Goal: Browse casually: Explore the website without a specific task or goal

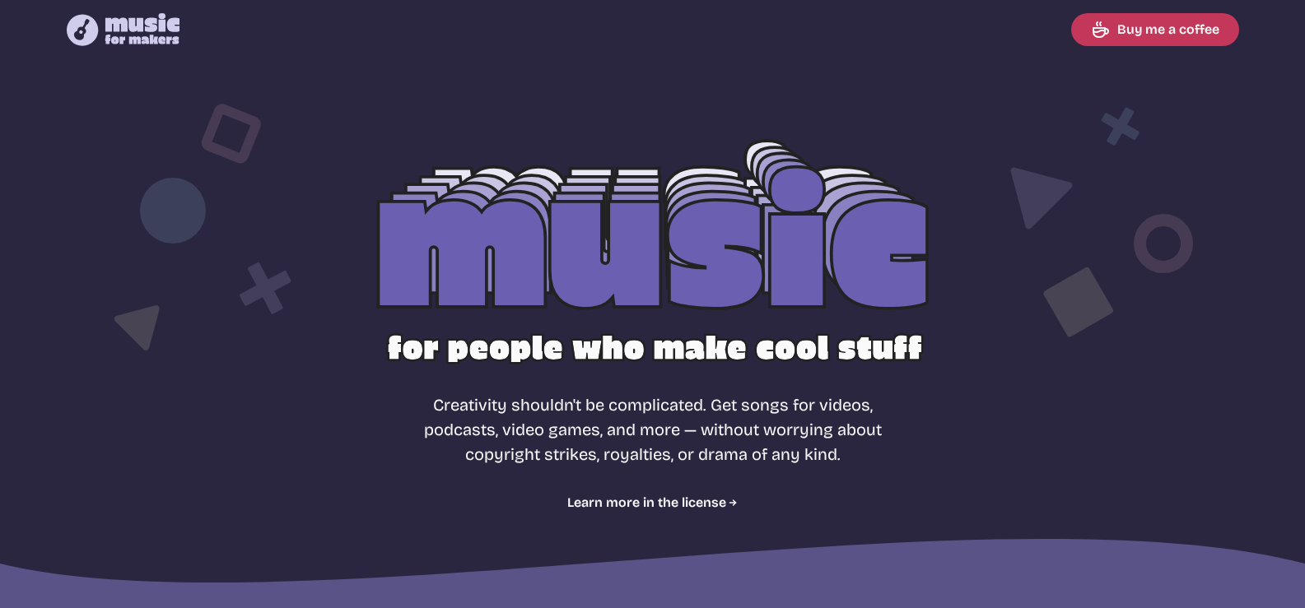
select select "most popular"
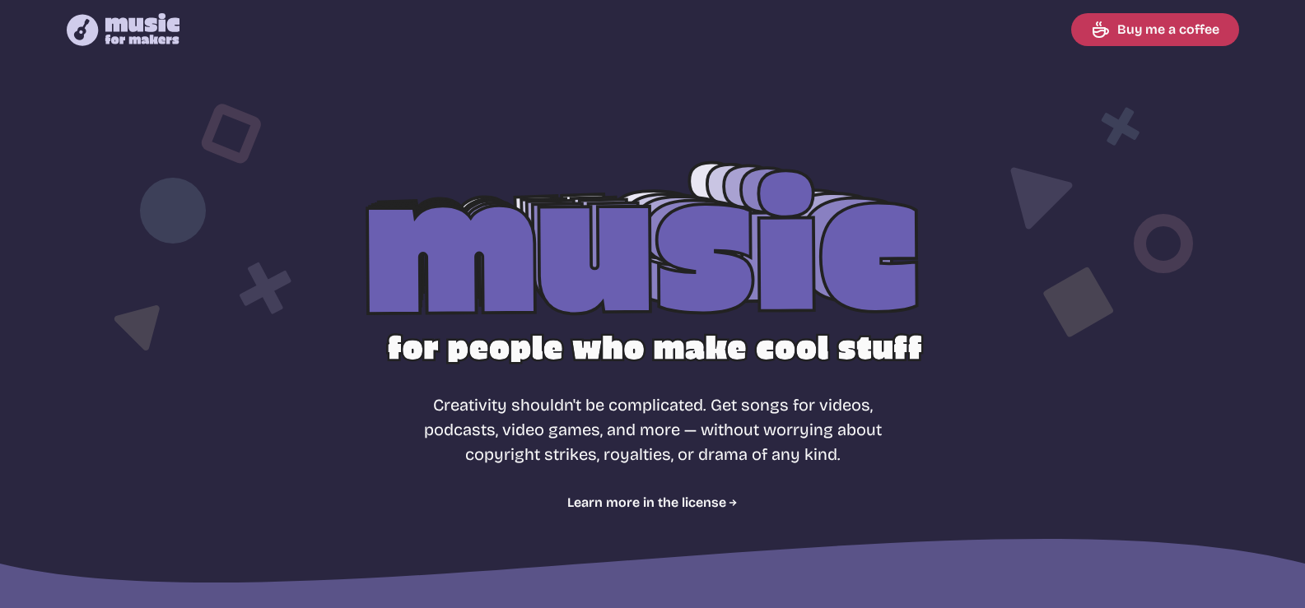
drag, startPoint x: 407, startPoint y: 370, endPoint x: 401, endPoint y: 379, distance: 11.2
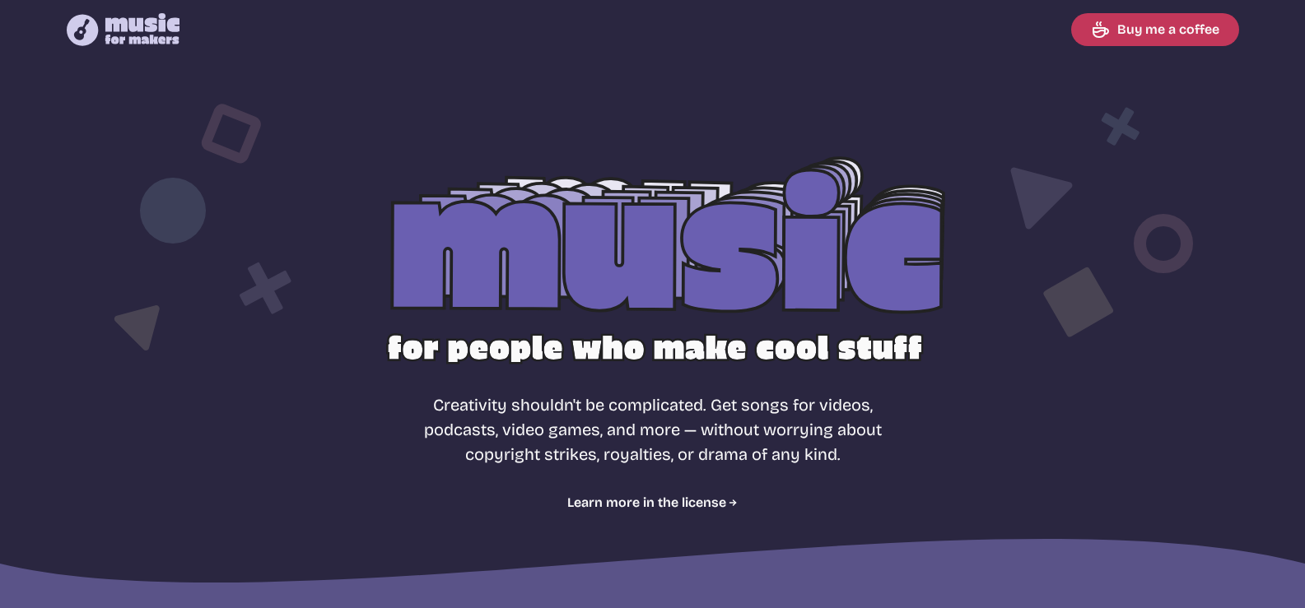
drag, startPoint x: 401, startPoint y: 379, endPoint x: 986, endPoint y: 326, distance: 587.6
click at [986, 326] on div at bounding box center [653, 265] width 1054 height 333
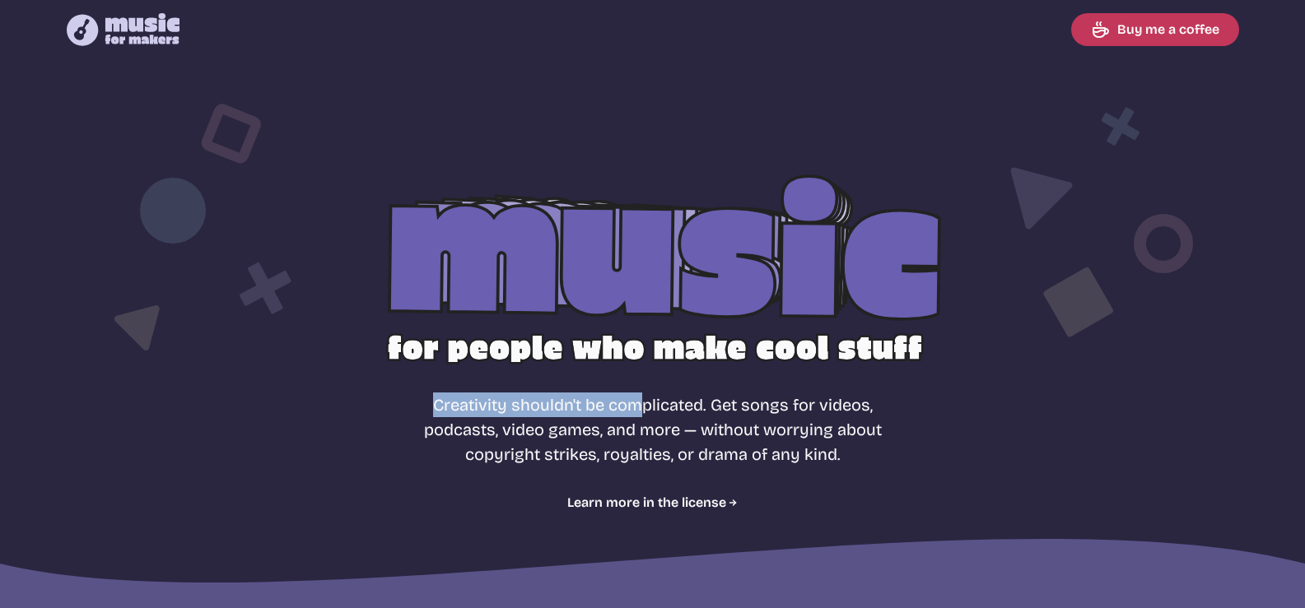
drag, startPoint x: 647, startPoint y: 399, endPoint x: 855, endPoint y: 346, distance: 215.0
